Goal: Communication & Community: Answer question/provide support

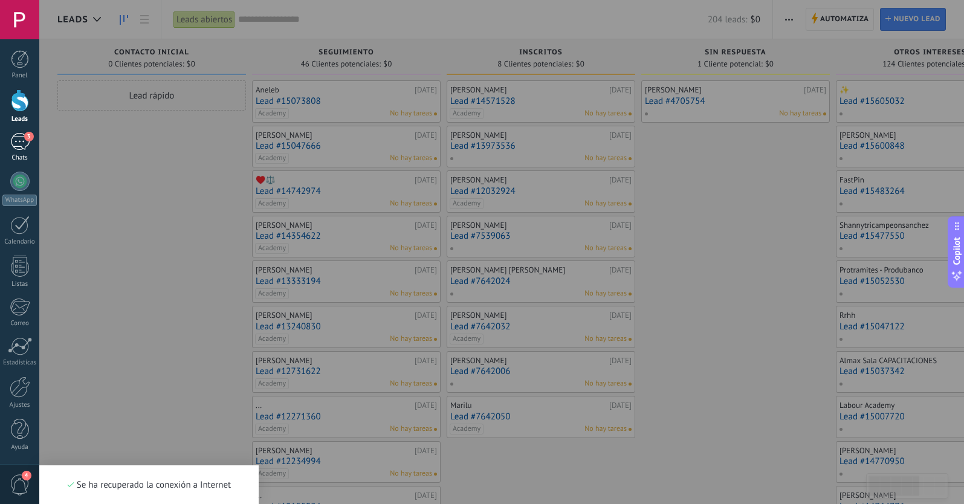
click at [21, 140] on div "3" at bounding box center [19, 142] width 19 height 18
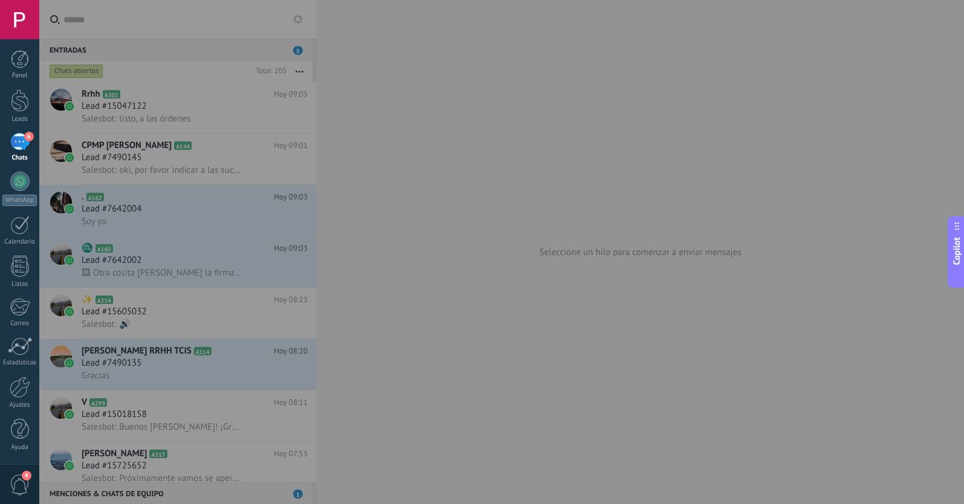
click at [24, 141] on div "6" at bounding box center [19, 142] width 19 height 18
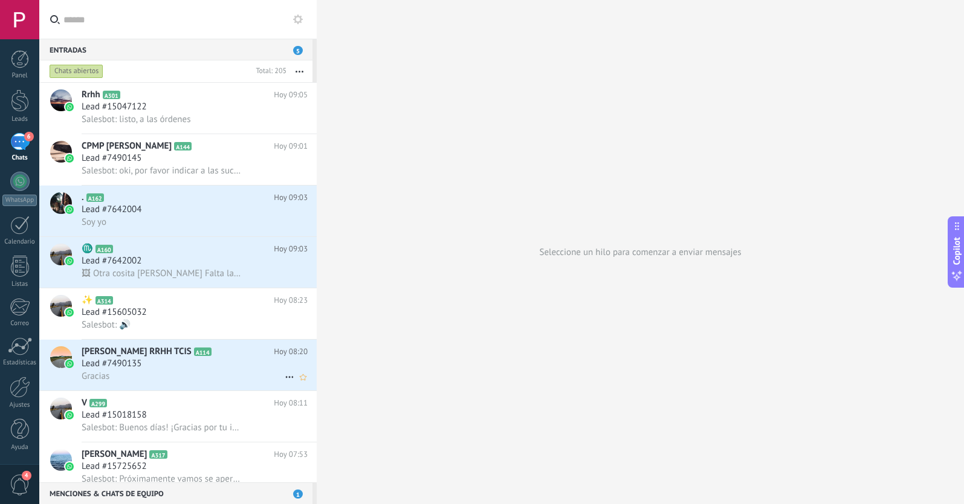
scroll to position [101, 0]
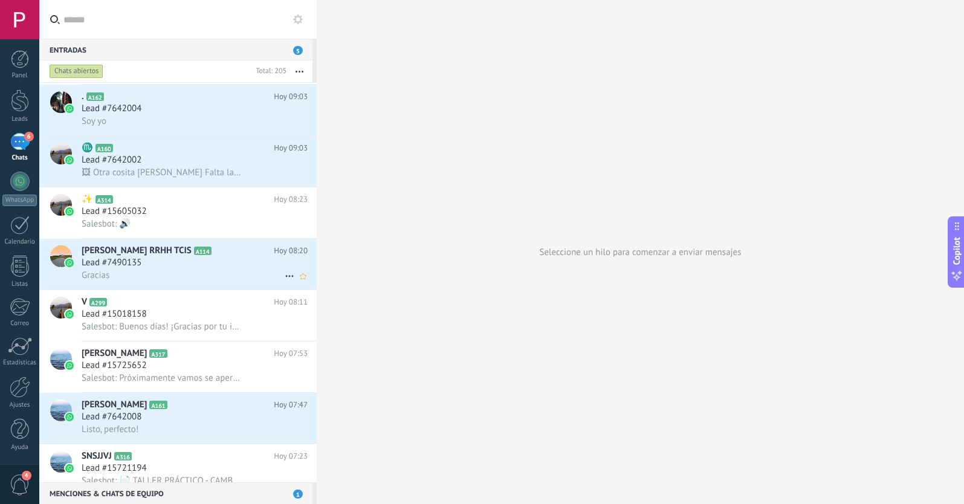
click at [202, 261] on div "Lead #7490135" at bounding box center [195, 263] width 226 height 12
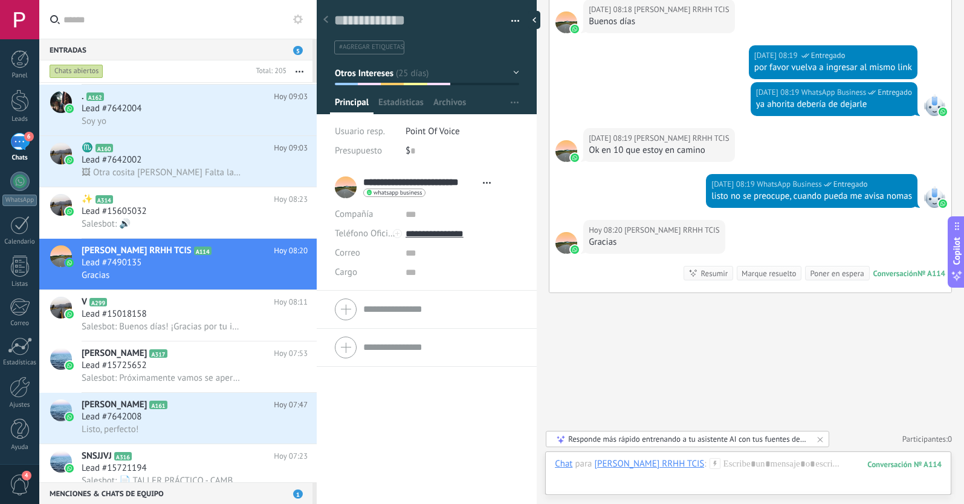
scroll to position [1931, 0]
click at [210, 158] on div "Lead #7642002" at bounding box center [195, 160] width 226 height 12
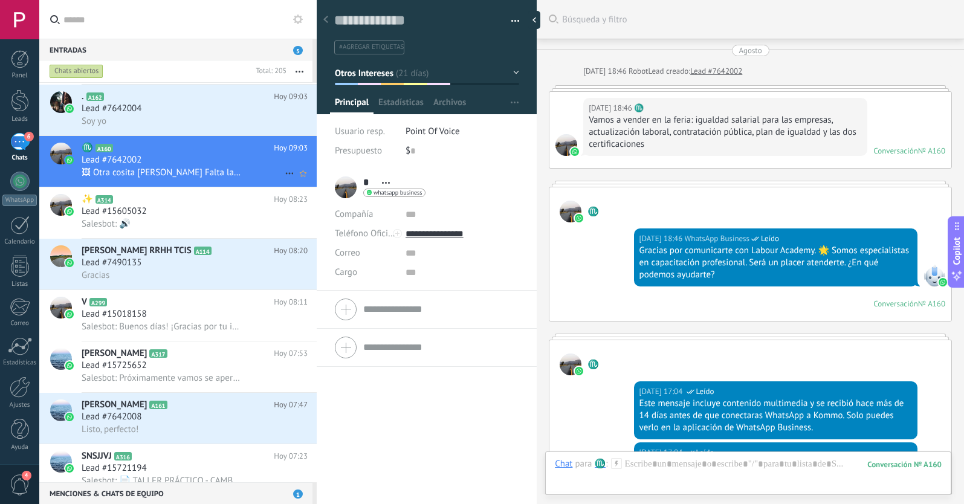
scroll to position [18, 0]
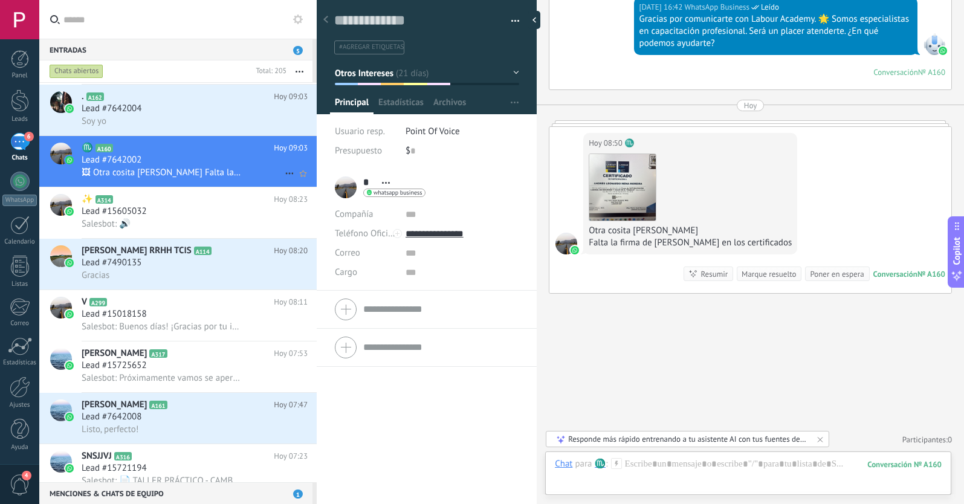
click at [286, 172] on icon at bounding box center [289, 173] width 14 height 14
click at [621, 185] on div at bounding box center [482, 252] width 964 height 504
click at [625, 179] on img at bounding box center [622, 187] width 66 height 66
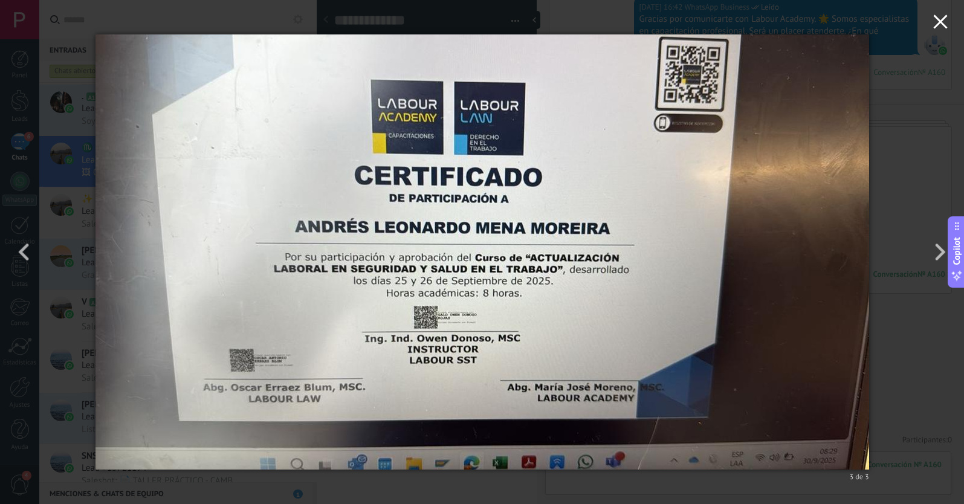
click at [936, 25] on use "button" at bounding box center [940, 21] width 14 height 14
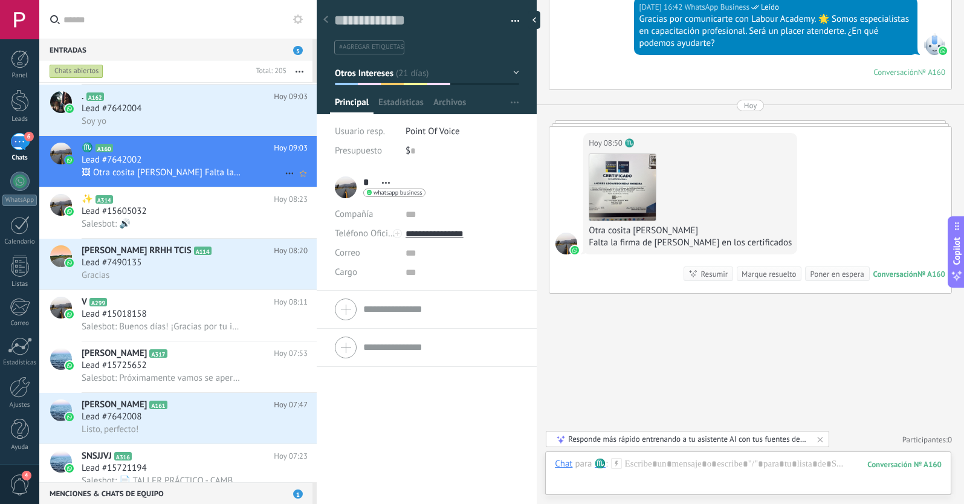
click at [284, 173] on icon "[PERSON_NAME] respondió Conversación cerrada" at bounding box center [289, 173] width 14 height 14
click at [305, 179] on span "[PERSON_NAME] respondió" at bounding box center [355, 179] width 106 height 24
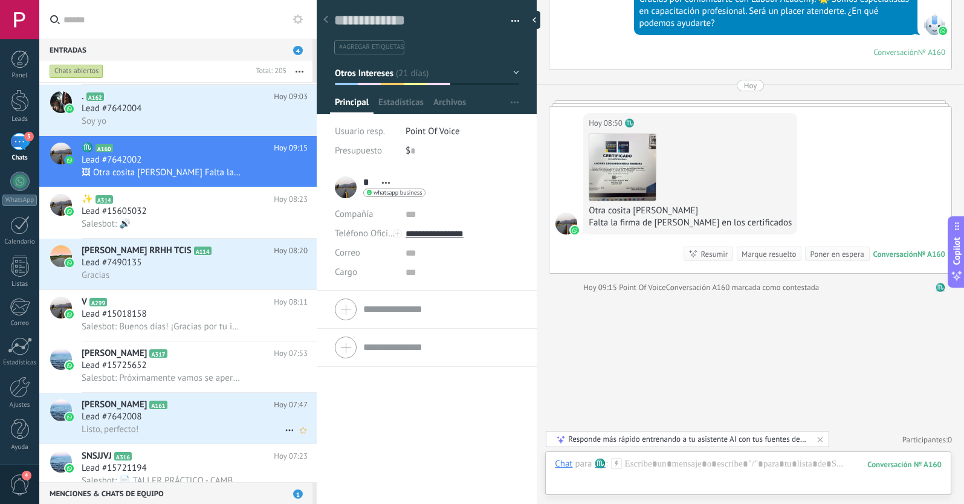
click at [218, 425] on div "Listo, perfecto!" at bounding box center [195, 429] width 226 height 13
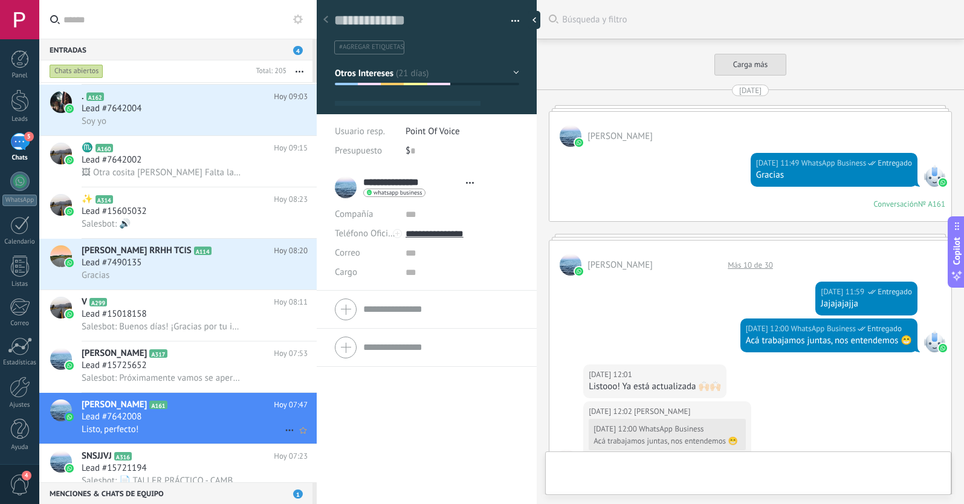
click at [286, 428] on icon at bounding box center [289, 430] width 14 height 14
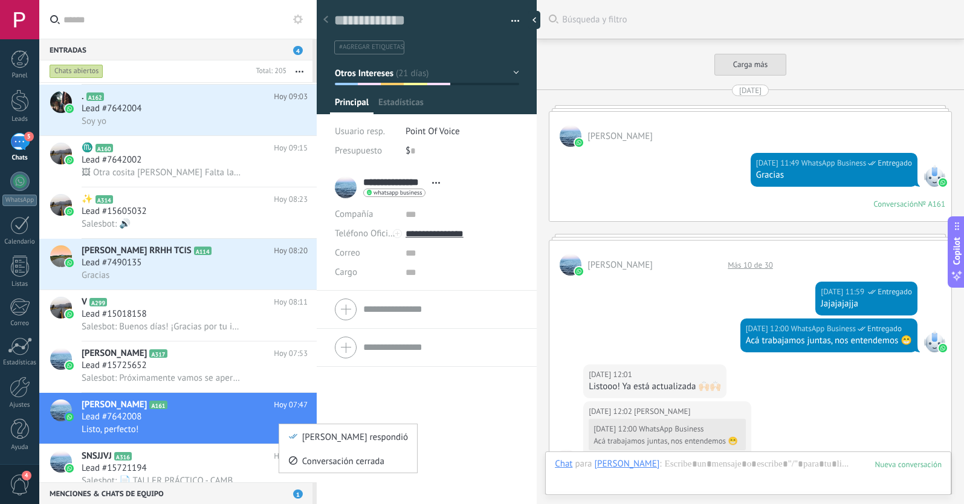
type textarea "**********"
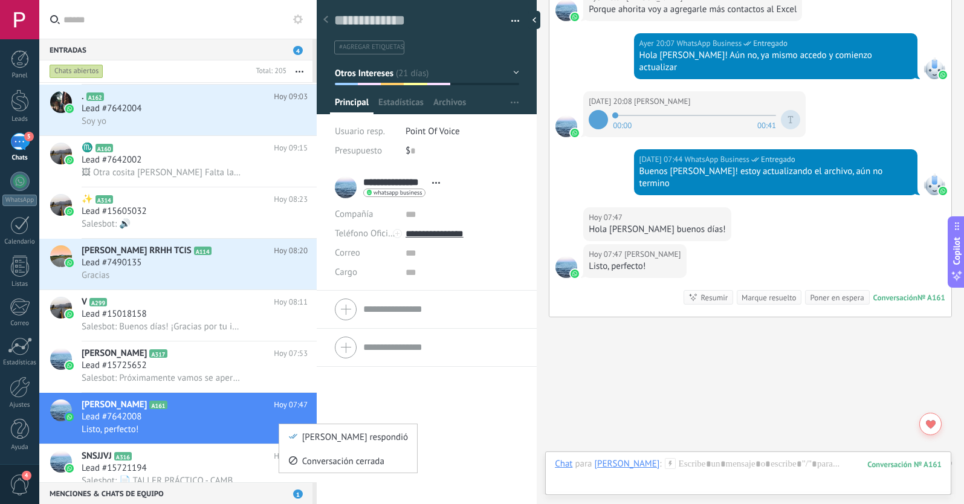
scroll to position [18, 0]
click at [306, 436] on span "[PERSON_NAME] respondió" at bounding box center [355, 436] width 106 height 24
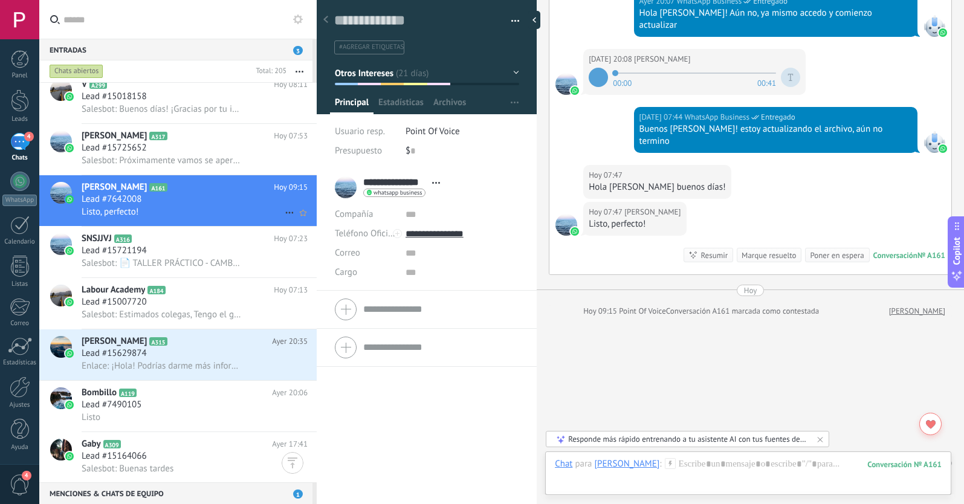
scroll to position [0, 0]
